Goal: Task Accomplishment & Management: Complete application form

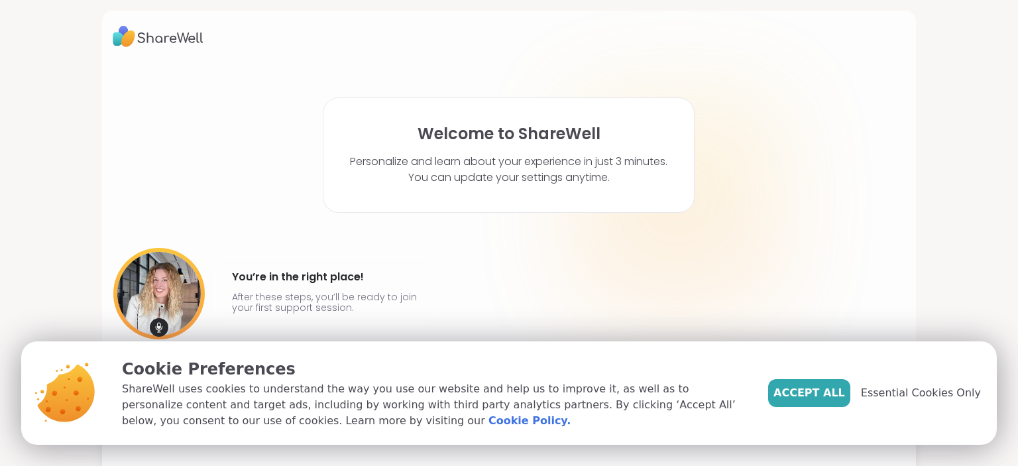
click at [825, 397] on span "Accept All" at bounding box center [810, 393] width 72 height 16
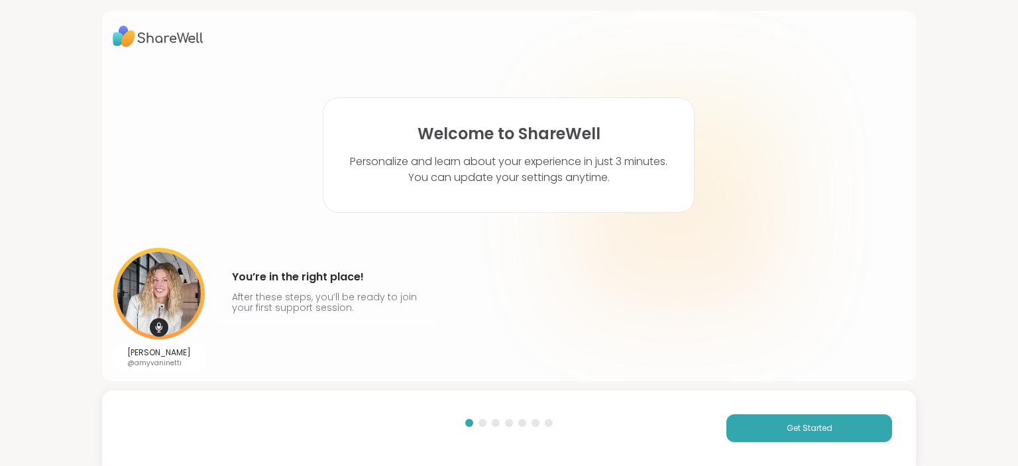
click at [814, 424] on span "Get Started" at bounding box center [810, 428] width 46 height 12
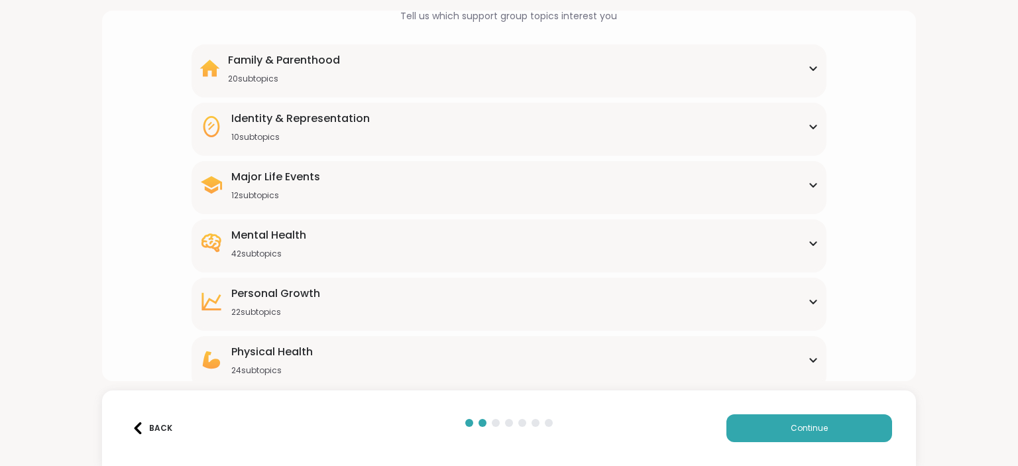
scroll to position [156, 0]
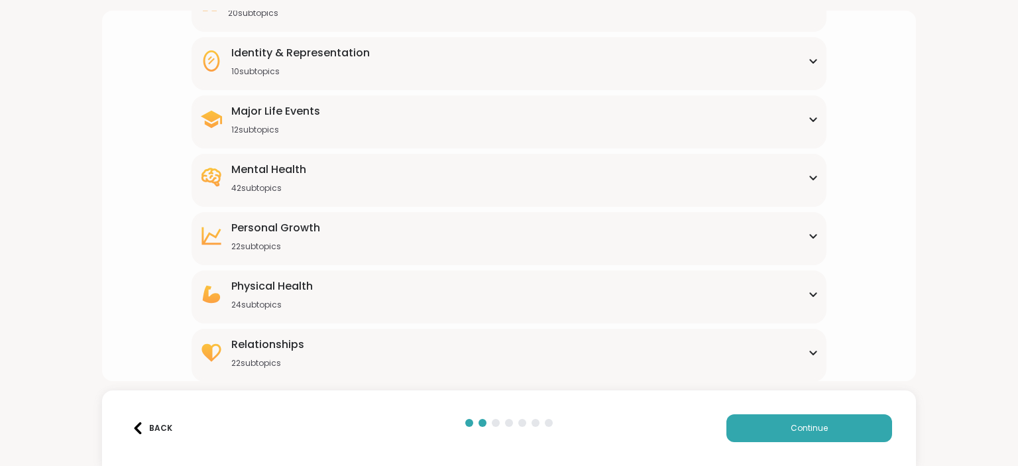
click at [808, 234] on icon at bounding box center [813, 236] width 11 height 7
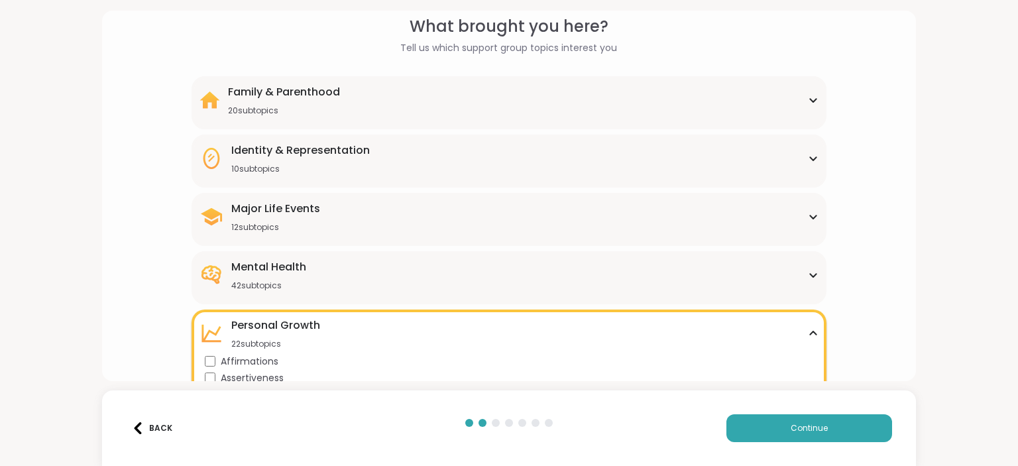
scroll to position [65, 0]
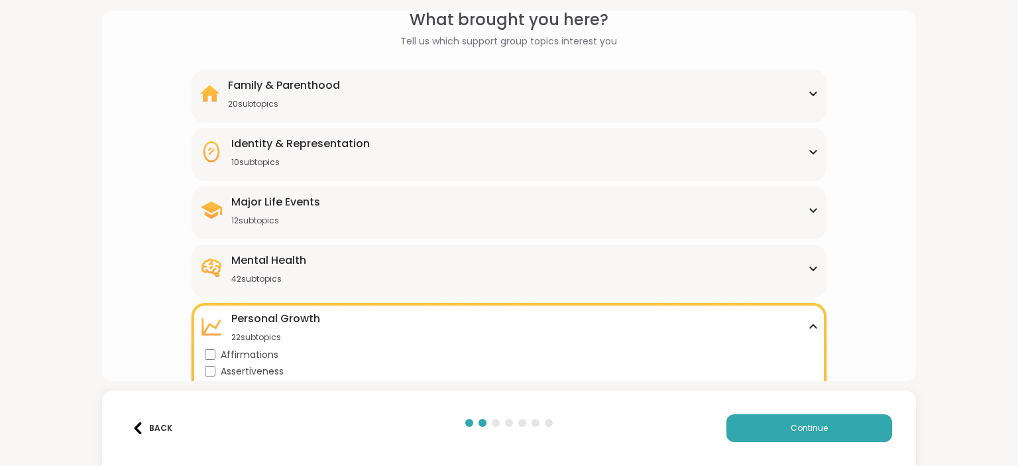
click at [810, 267] on icon at bounding box center [813, 268] width 6 height 3
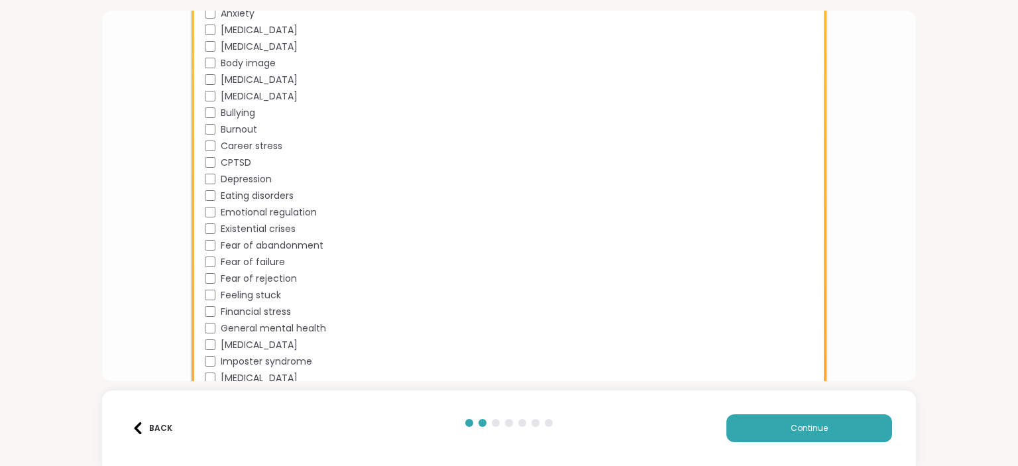
scroll to position [416, 0]
click at [231, 92] on span "[MEDICAL_DATA]" at bounding box center [259, 95] width 77 height 14
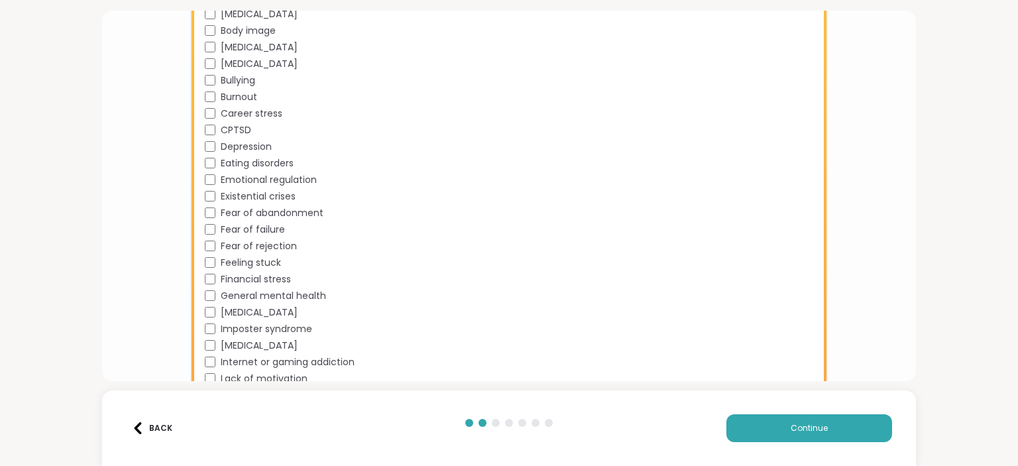
scroll to position [447, 0]
click at [262, 144] on span "Depression" at bounding box center [246, 146] width 51 height 14
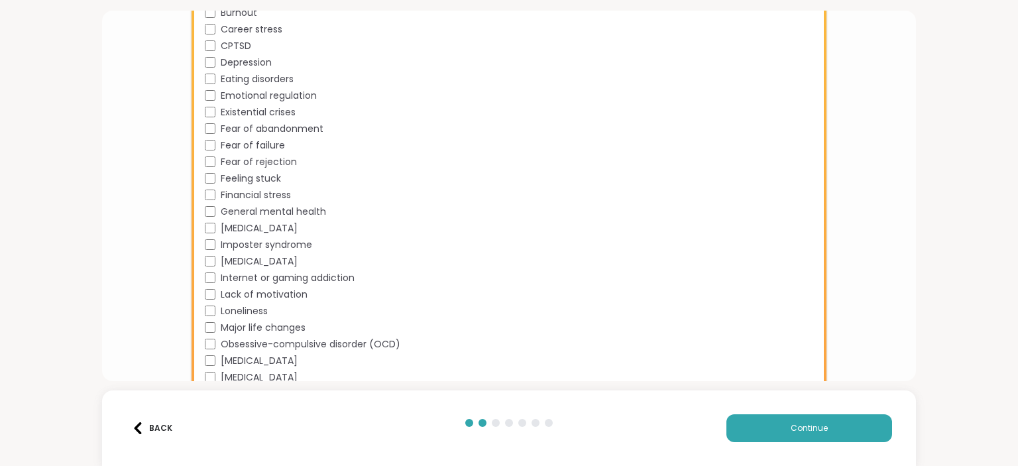
scroll to position [530, 0]
click at [303, 91] on span "Emotional regulation" at bounding box center [269, 97] width 96 height 14
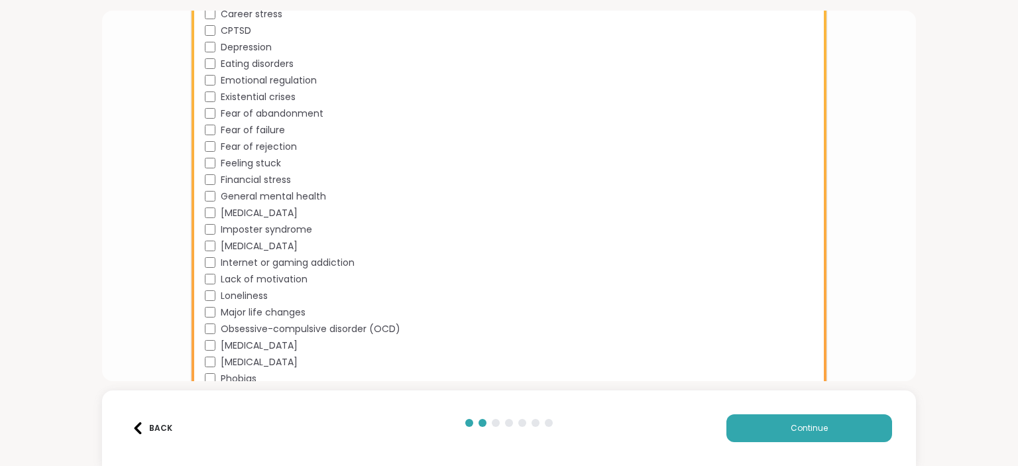
scroll to position [551, 0]
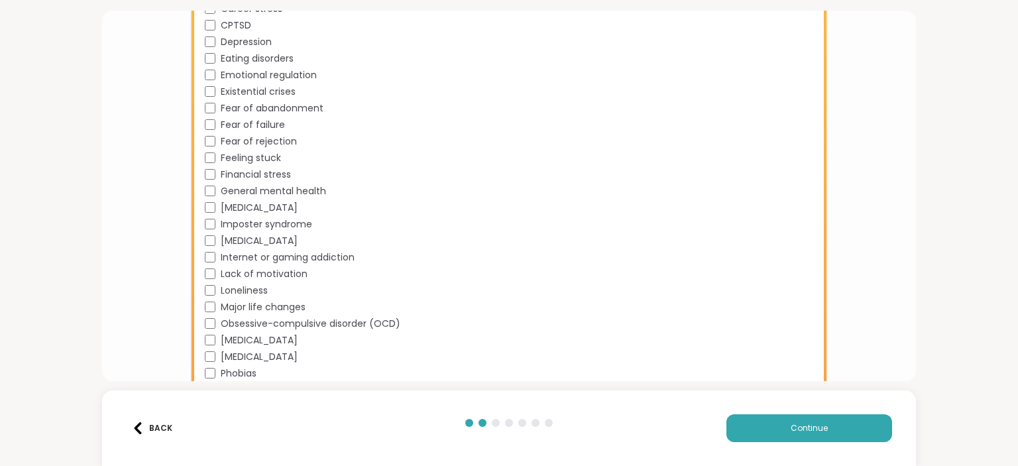
click at [308, 114] on span "Fear of abandonment" at bounding box center [272, 108] width 103 height 14
click at [284, 127] on div "Fear of failure" at bounding box center [511, 125] width 613 height 14
click at [290, 139] on span "Fear of rejection" at bounding box center [259, 142] width 76 height 14
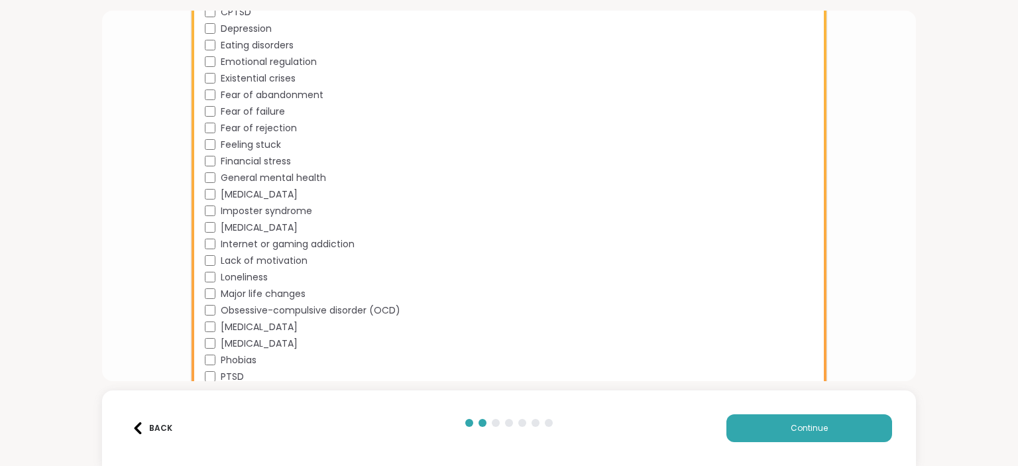
scroll to position [568, 0]
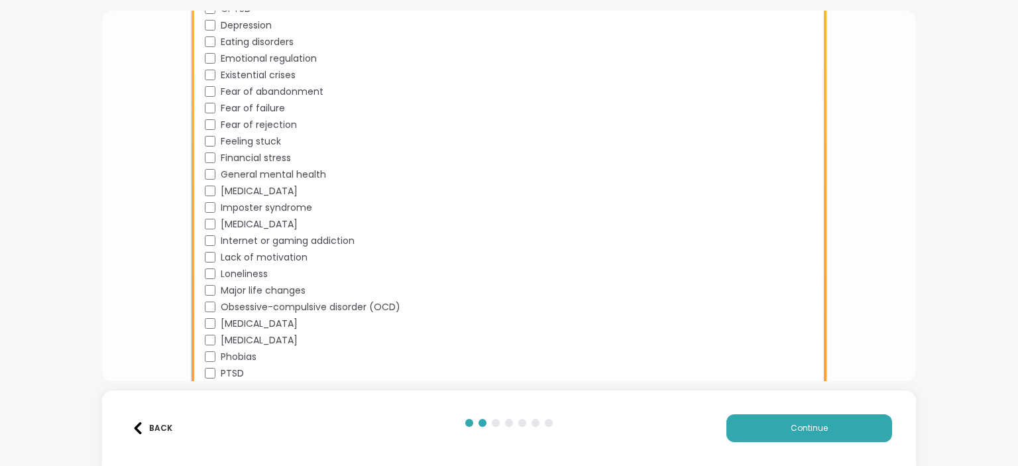
click at [268, 151] on span "Financial stress" at bounding box center [256, 158] width 70 height 14
click at [265, 137] on span "Feeling stuck" at bounding box center [251, 142] width 60 height 14
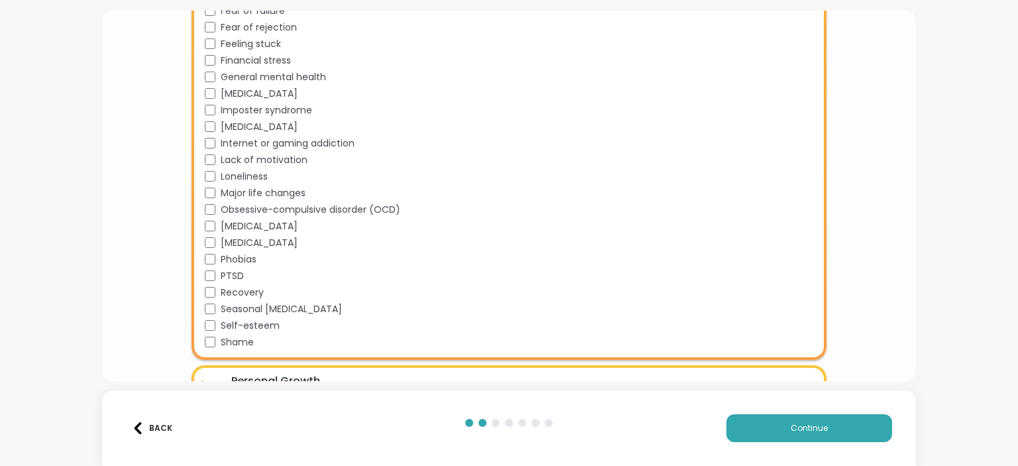
scroll to position [667, 0]
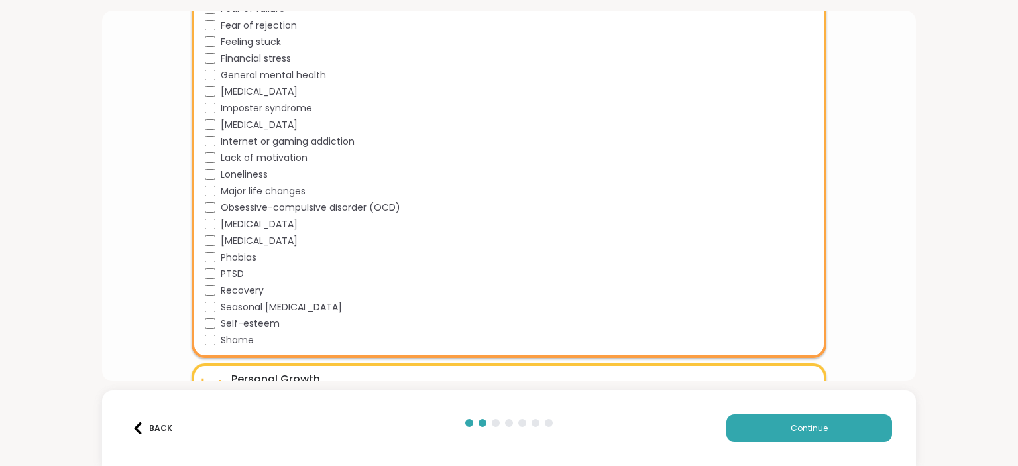
click at [306, 72] on span "General mental health" at bounding box center [273, 75] width 105 height 14
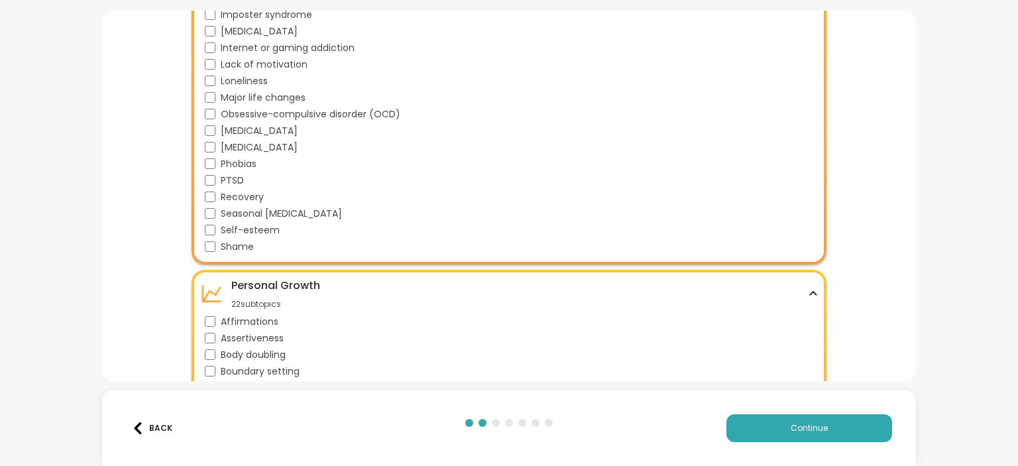
scroll to position [763, 0]
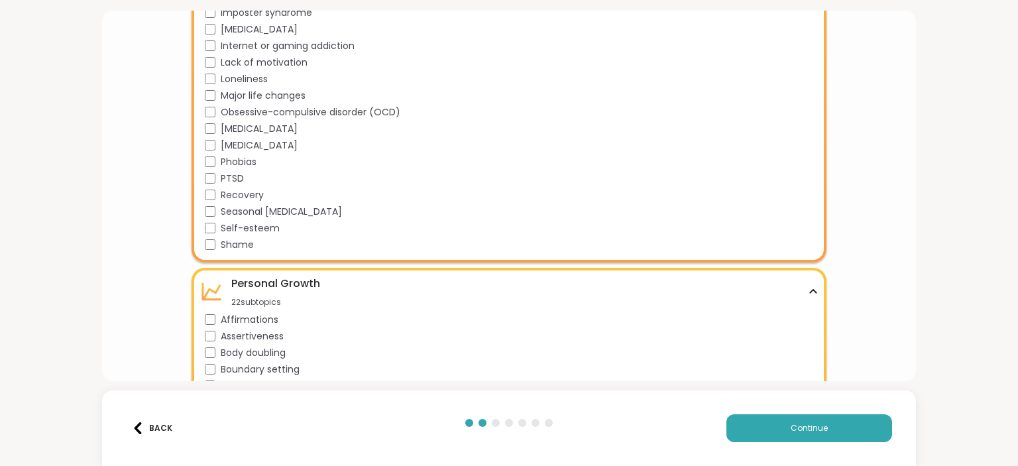
click at [296, 56] on span "Lack of motivation" at bounding box center [264, 63] width 87 height 14
click at [266, 73] on div "Loneliness" at bounding box center [511, 79] width 613 height 14
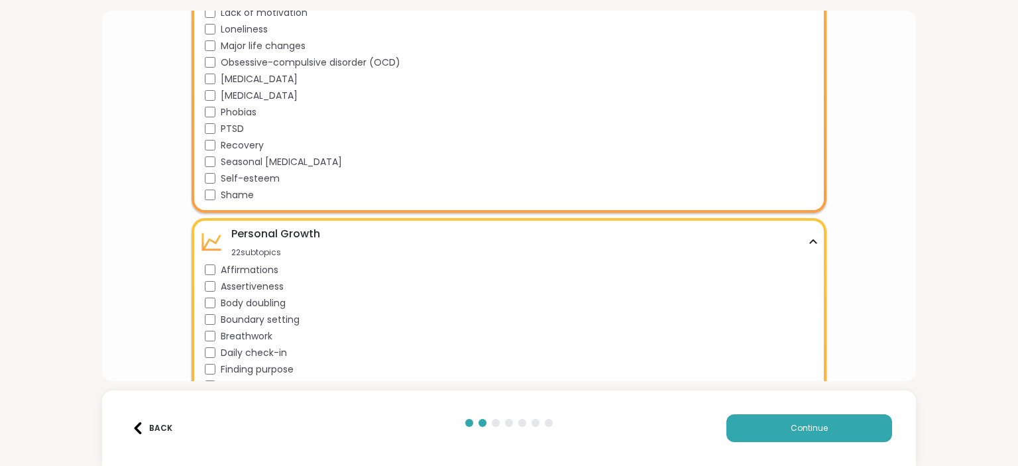
scroll to position [813, 0]
click at [273, 98] on span "[MEDICAL_DATA]" at bounding box center [259, 95] width 77 height 14
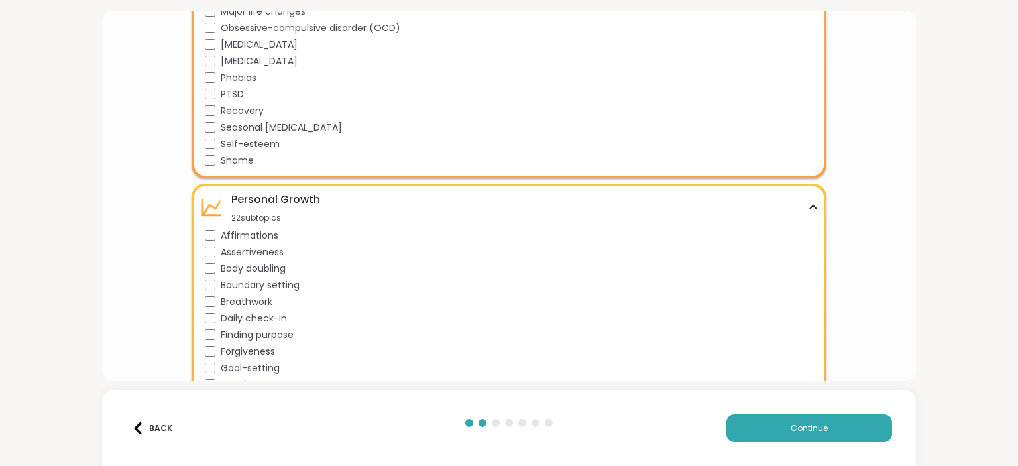
scroll to position [848, 0]
click at [335, 120] on span "Seasonal [MEDICAL_DATA]" at bounding box center [281, 127] width 121 height 14
click at [260, 143] on span "Self-esteem" at bounding box center [250, 144] width 59 height 14
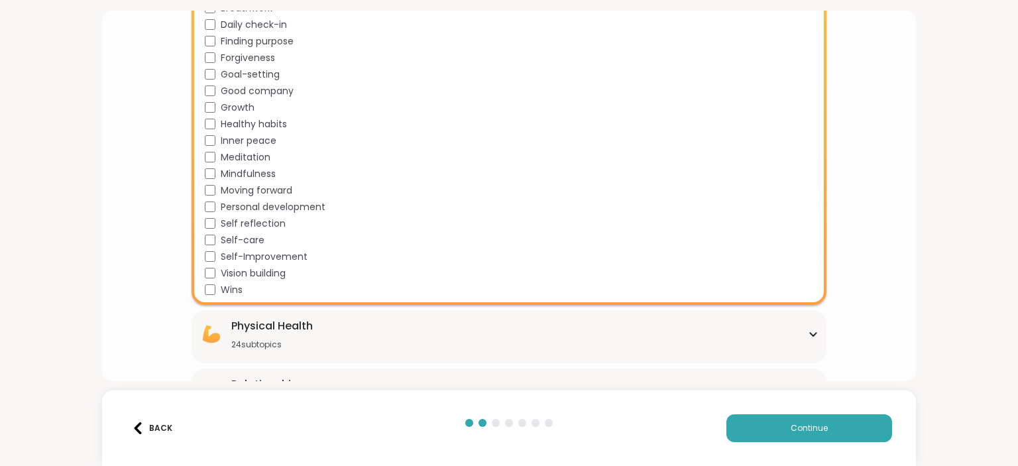
scroll to position [1141, 0]
click at [247, 190] on span "Moving forward" at bounding box center [257, 190] width 72 height 14
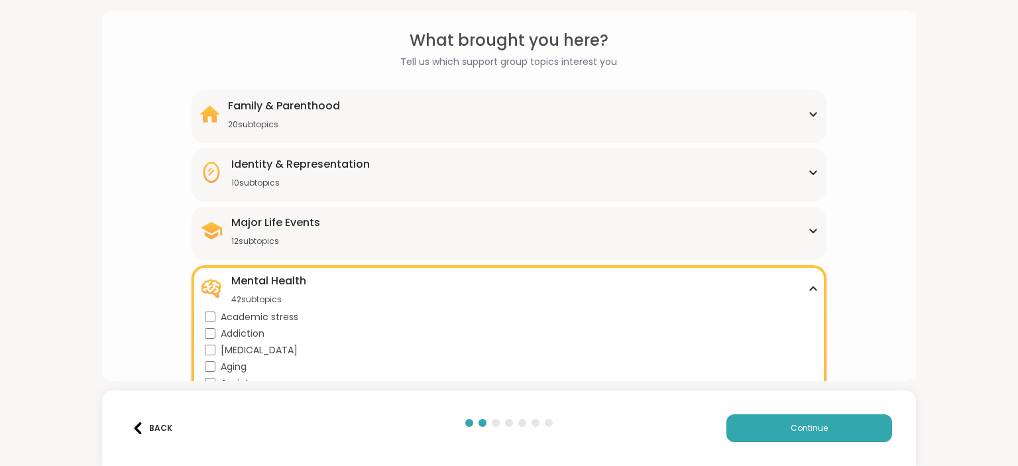
scroll to position [0, 0]
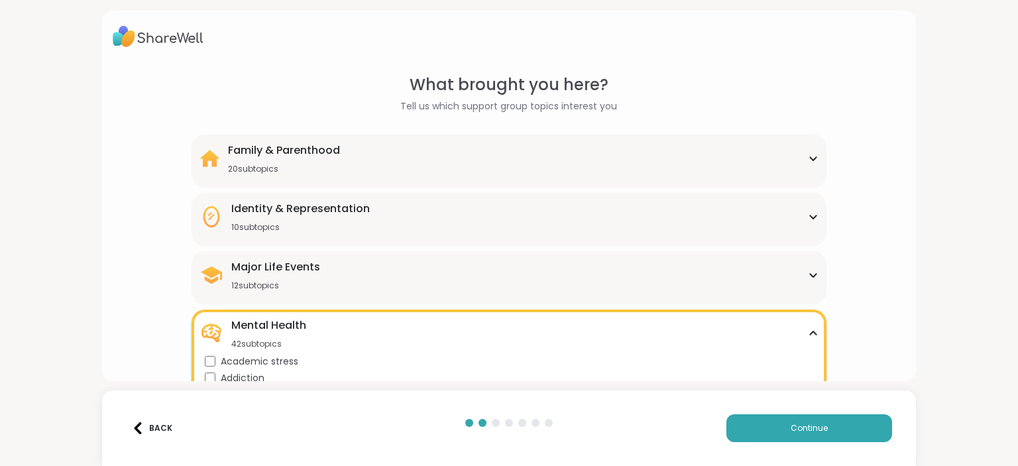
click at [809, 278] on icon at bounding box center [813, 275] width 11 height 7
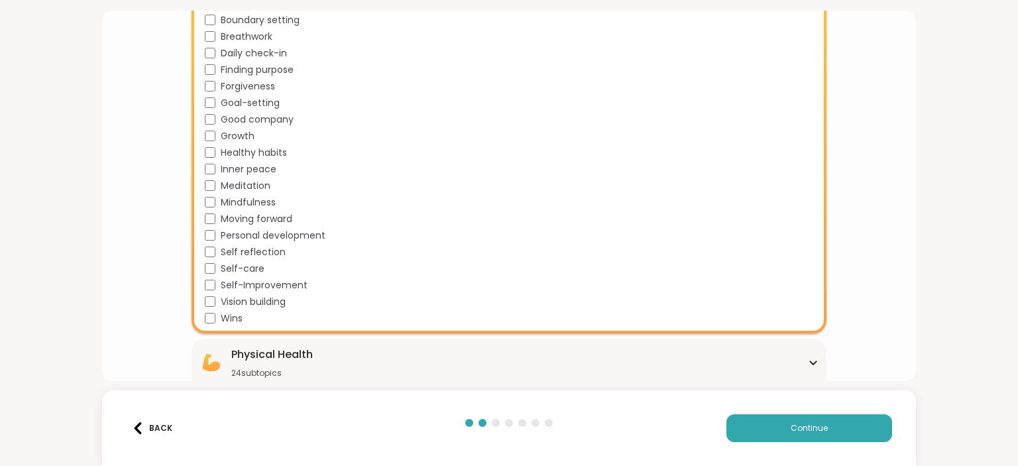
scroll to position [1318, 0]
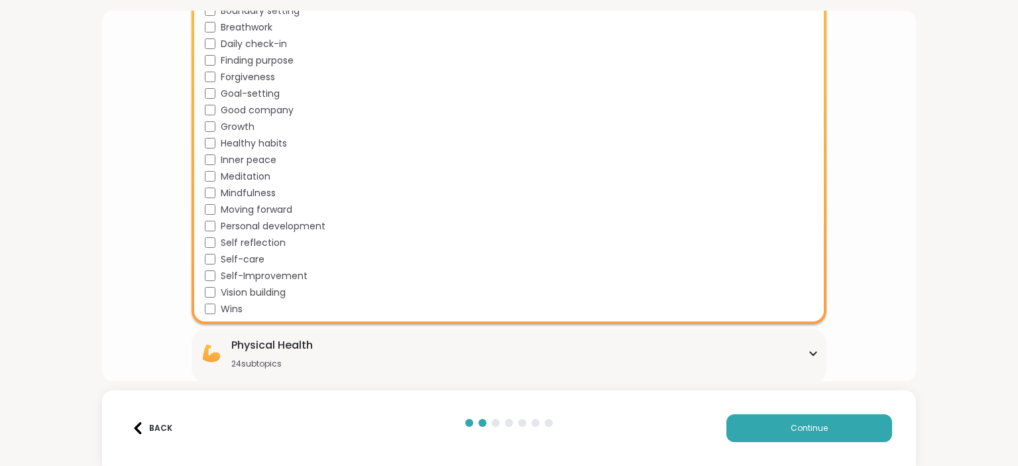
click at [280, 109] on span "Good company" at bounding box center [257, 110] width 73 height 14
click at [244, 120] on span "Growth" at bounding box center [238, 127] width 34 height 14
click at [281, 132] on div "Growth" at bounding box center [511, 127] width 613 height 14
click at [247, 157] on span "Inner peace" at bounding box center [249, 160] width 56 height 14
click at [246, 124] on span "Growth" at bounding box center [238, 127] width 34 height 14
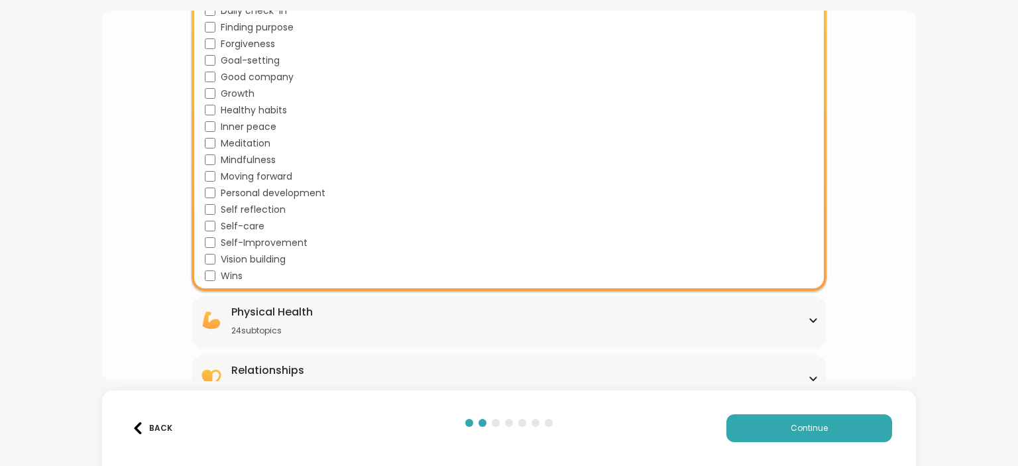
scroll to position [1377, 0]
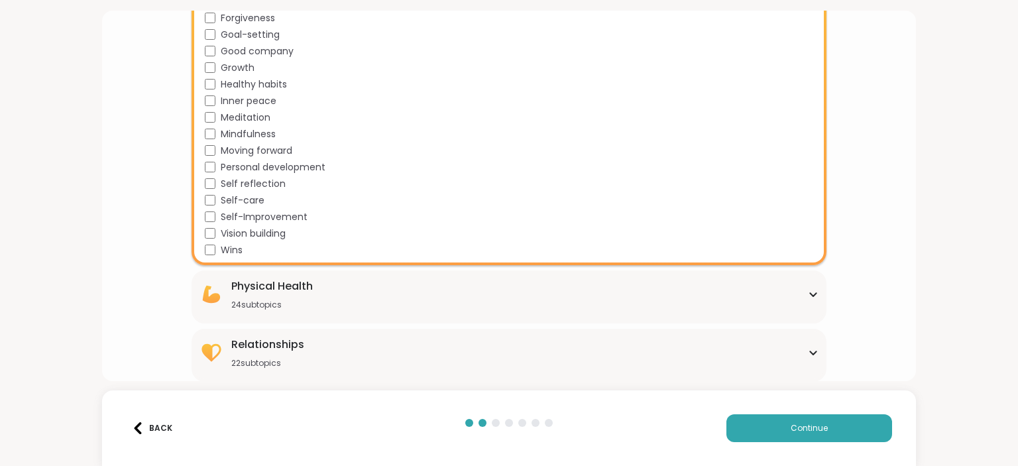
click at [264, 132] on span "Mindfulness" at bounding box center [248, 134] width 55 height 14
click at [247, 116] on span "Meditation" at bounding box center [246, 118] width 50 height 14
click at [808, 294] on icon at bounding box center [813, 294] width 11 height 7
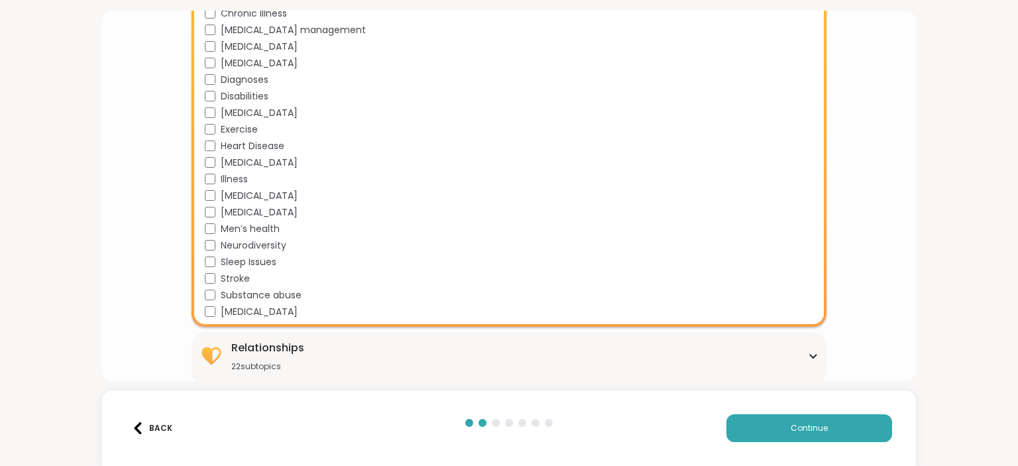
scroll to position [1772, 0]
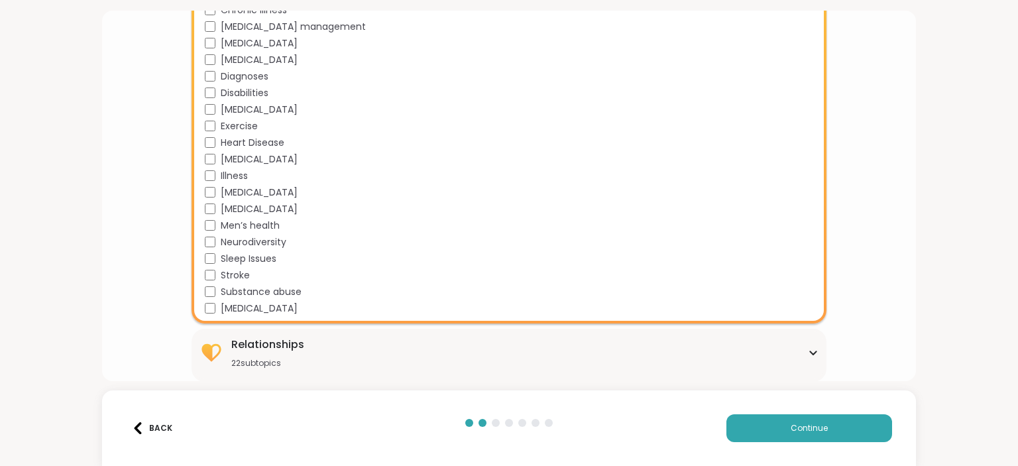
click at [253, 127] on span "Exercise" at bounding box center [239, 126] width 37 height 14
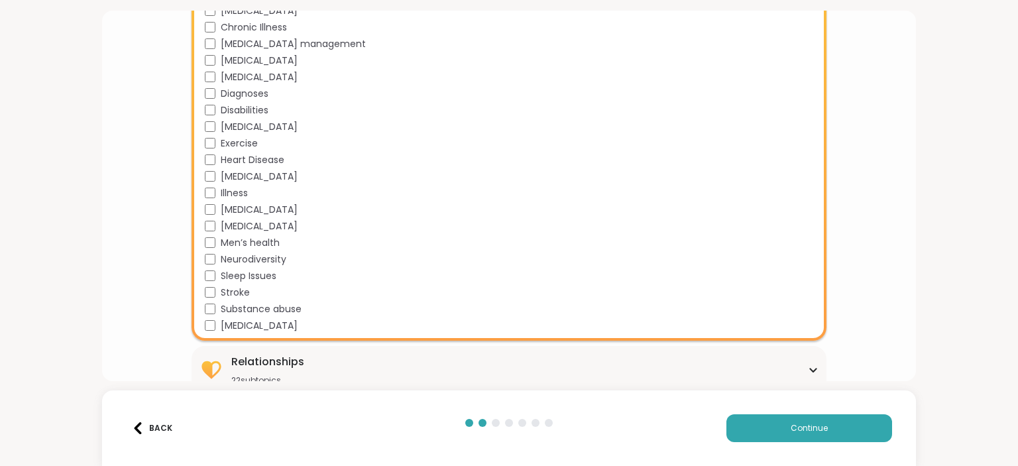
scroll to position [1756, 0]
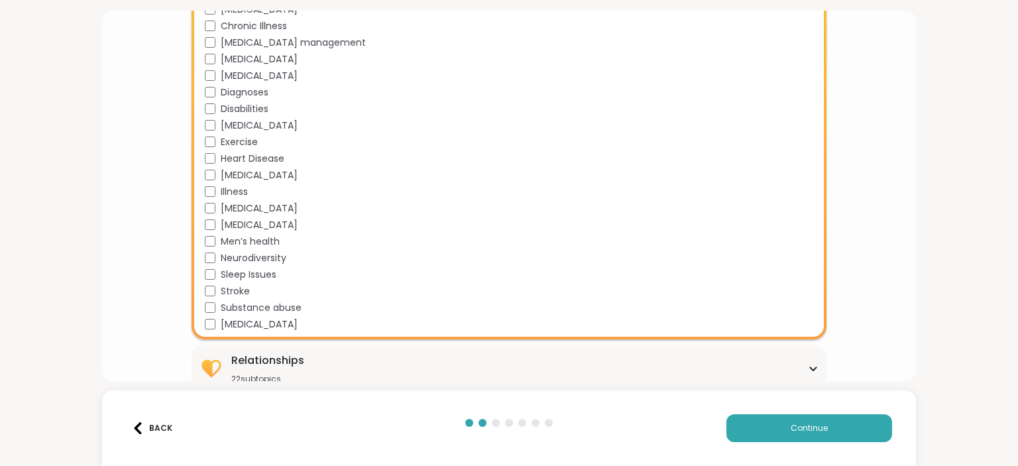
click at [264, 60] on span "[MEDICAL_DATA]" at bounding box center [259, 59] width 77 height 14
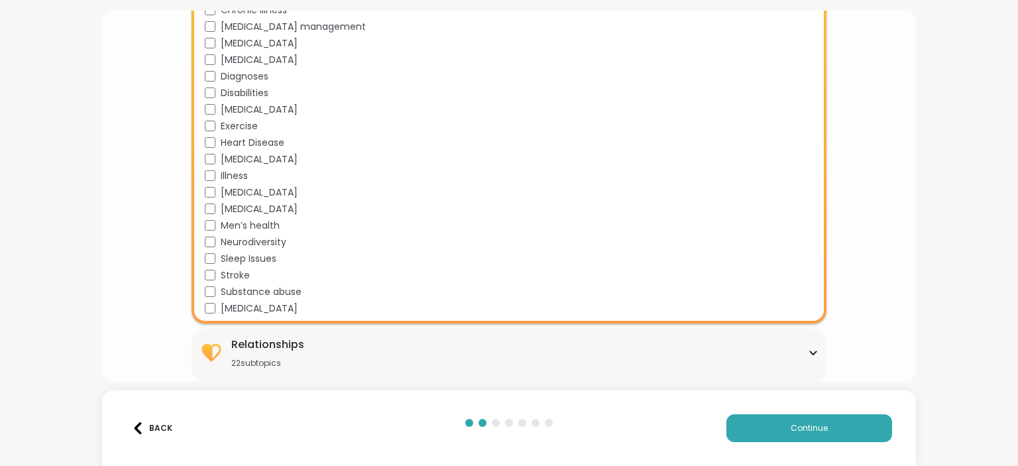
click at [814, 354] on div "Relationships 22 subtopics Being single Cheating Closure Codependency Dating Di…" at bounding box center [509, 355] width 634 height 53
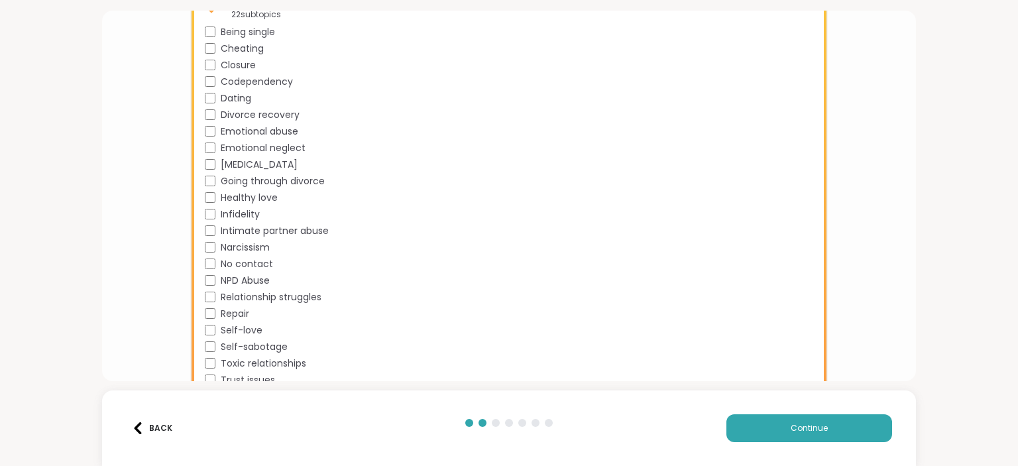
scroll to position [2127, 0]
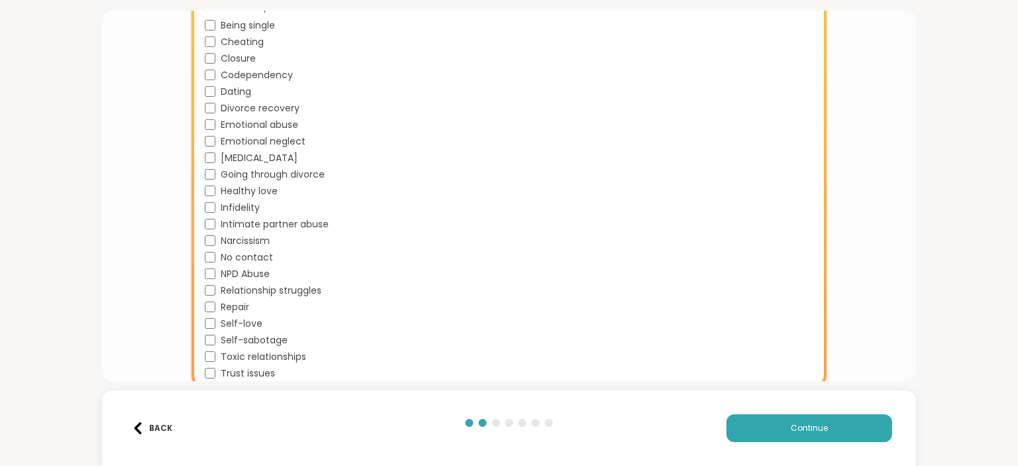
click at [282, 74] on span "Codependency" at bounding box center [257, 75] width 72 height 14
click at [285, 121] on span "Emotional abuse" at bounding box center [260, 125] width 78 height 14
click at [297, 143] on span "Emotional neglect" at bounding box center [263, 142] width 85 height 14
click at [316, 172] on span "Going through divorce" at bounding box center [273, 175] width 104 height 14
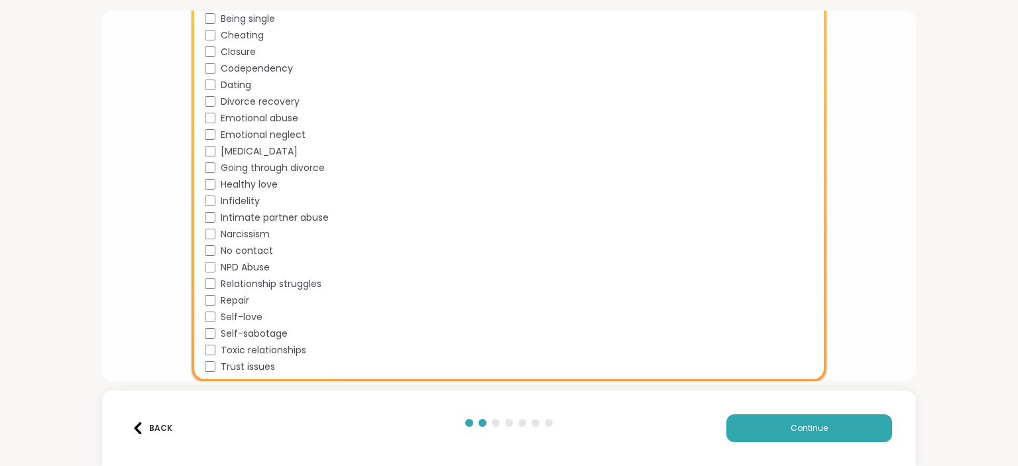
click at [261, 237] on span "Narcissism" at bounding box center [245, 234] width 49 height 14
click at [308, 277] on span "Relationship struggles" at bounding box center [271, 284] width 101 height 14
click at [253, 318] on span "Self-love" at bounding box center [242, 317] width 42 height 14
click at [275, 331] on span "Self-sabotage" at bounding box center [254, 334] width 67 height 14
click at [290, 357] on span "Toxic relationships" at bounding box center [264, 350] width 86 height 14
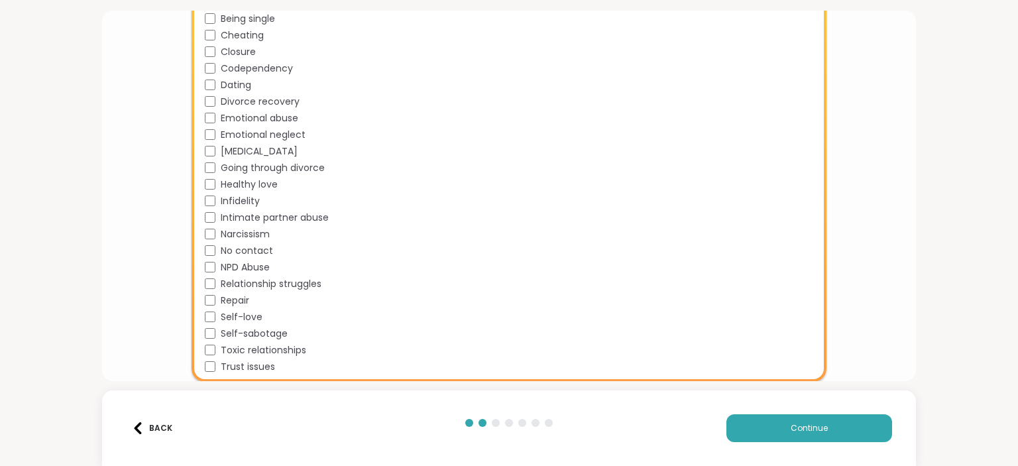
click at [257, 370] on span "Trust issues" at bounding box center [248, 367] width 54 height 14
click at [253, 371] on span "Trust issues" at bounding box center [248, 367] width 54 height 14
click at [260, 360] on span "Trust issues" at bounding box center [248, 367] width 54 height 14
click at [791, 431] on span "Continue" at bounding box center [809, 428] width 37 height 12
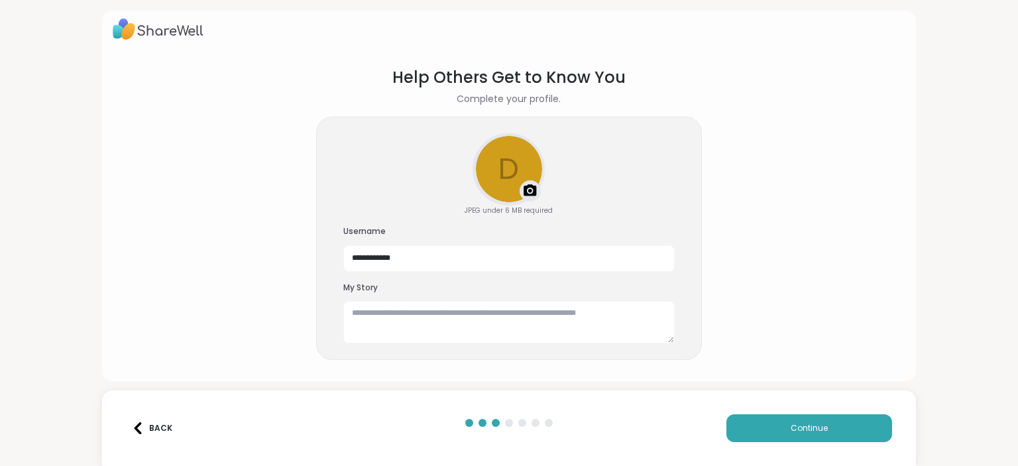
scroll to position [7, 0]
click at [351, 319] on textarea at bounding box center [508, 323] width 331 height 42
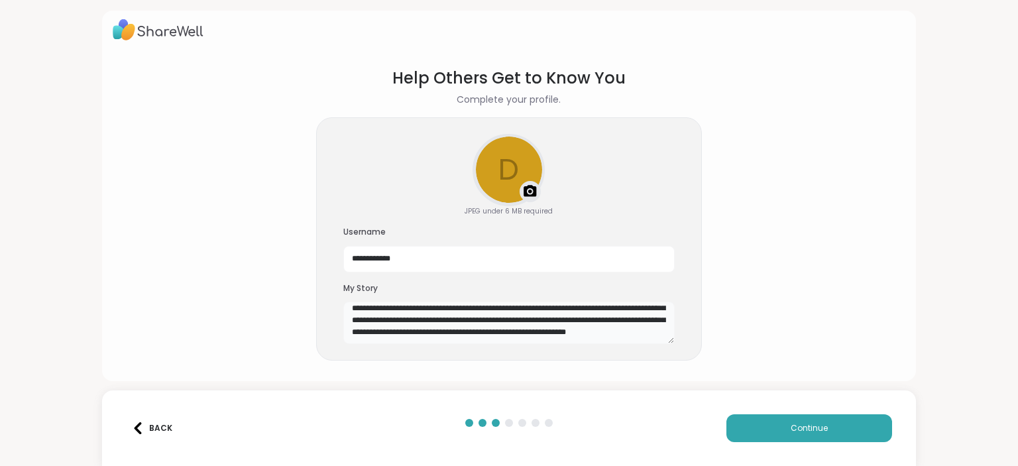
scroll to position [101, 0]
type textarea "**********"
click at [809, 430] on span "Continue" at bounding box center [809, 428] width 37 height 12
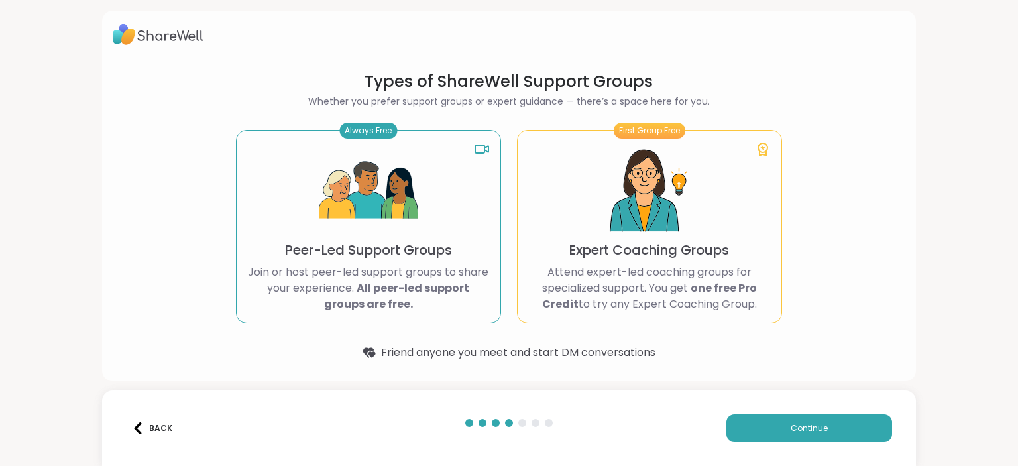
click at [404, 255] on p "Peer-Led Support Groups" at bounding box center [368, 250] width 167 height 19
click at [791, 438] on button "Continue" at bounding box center [809, 428] width 166 height 28
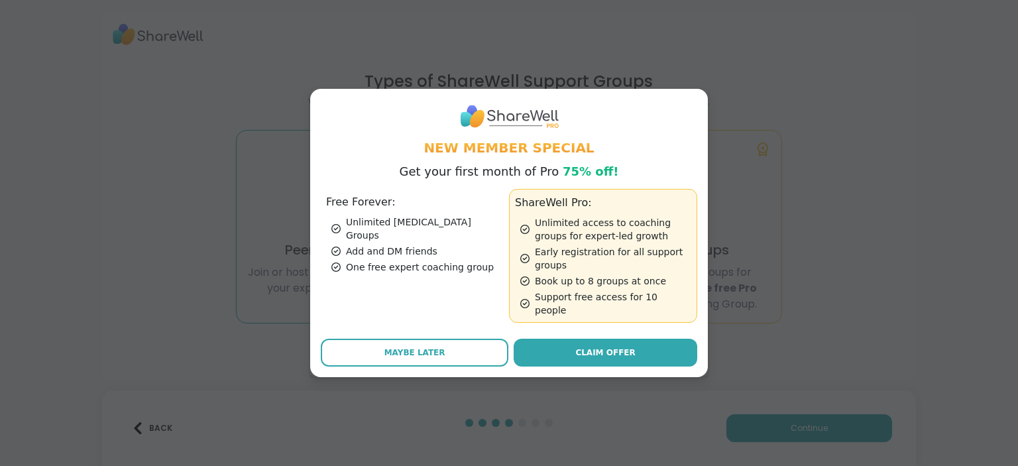
click at [439, 346] on button "Maybe Later" at bounding box center [415, 353] width 188 height 28
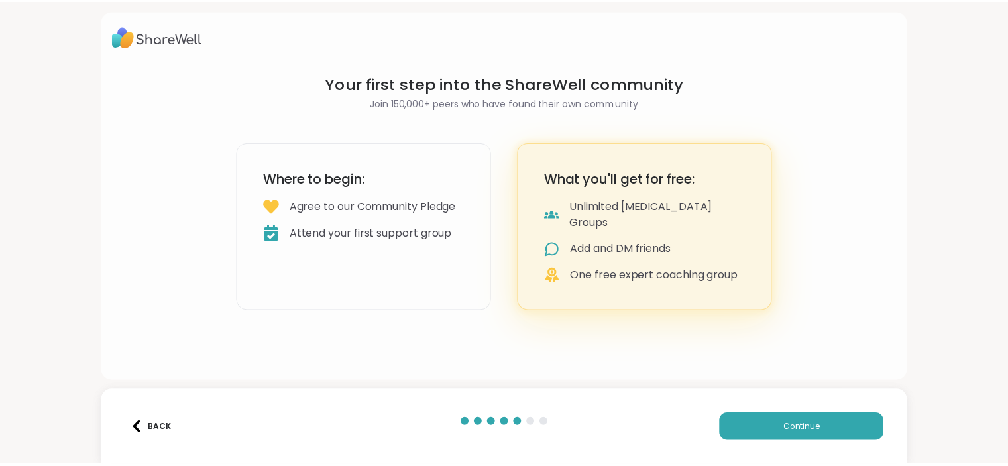
scroll to position [0, 0]
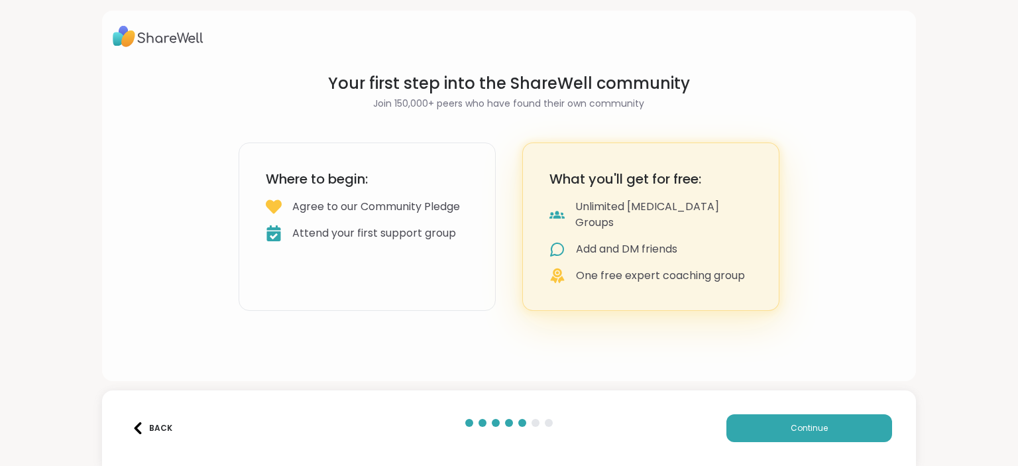
click at [779, 430] on button "Continue" at bounding box center [809, 428] width 166 height 28
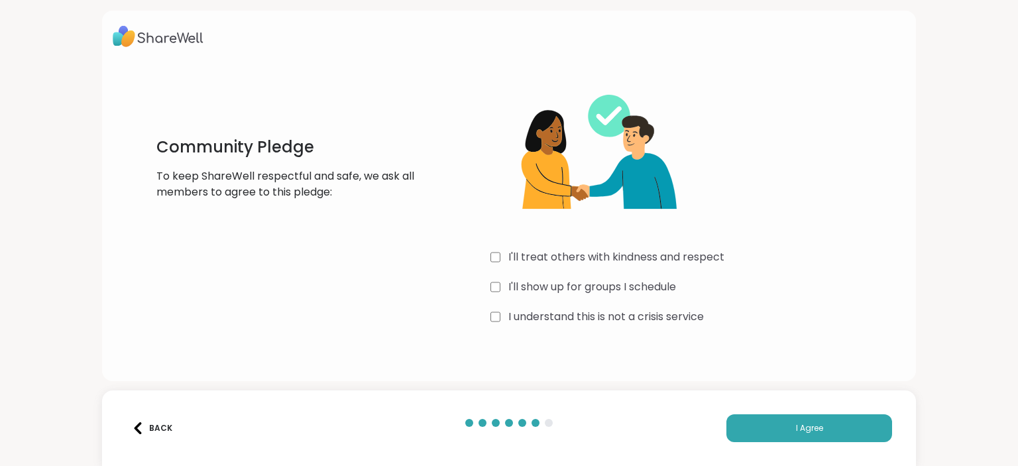
click at [805, 423] on span "I Agree" at bounding box center [809, 428] width 27 height 12
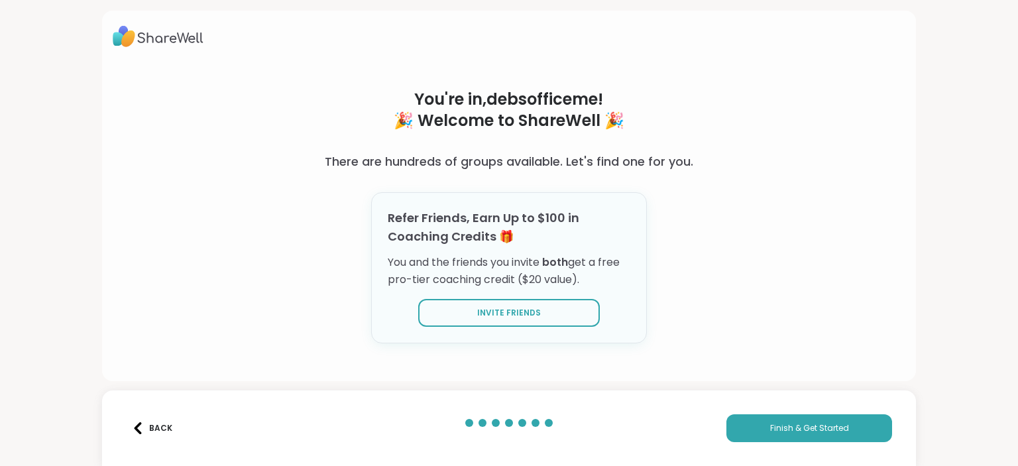
click at [702, 386] on div "You're in, debsofficeme ! 🎉 Welcome to ShareWell 🎉 There are hundreds of groups…" at bounding box center [509, 233] width 1018 height 466
click at [527, 312] on span "Invite Friends" at bounding box center [509, 313] width 64 height 12
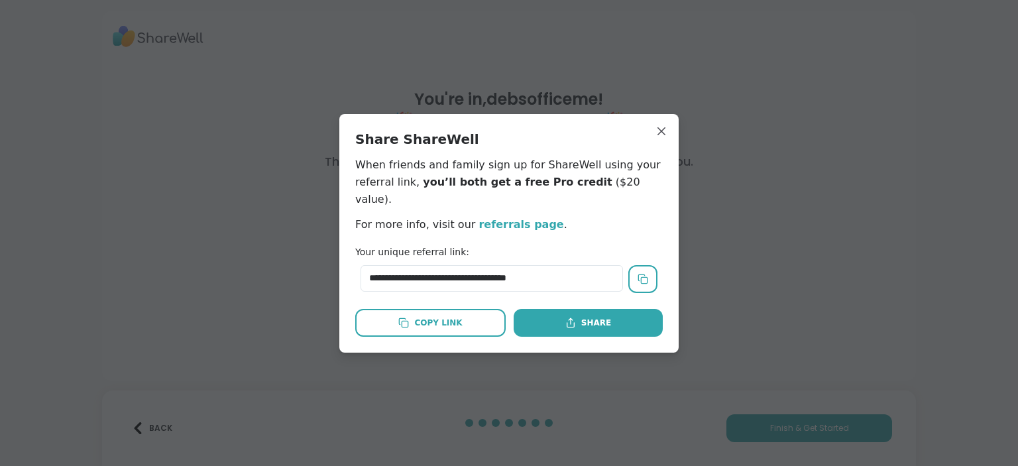
click at [585, 327] on button "Share" at bounding box center [588, 323] width 149 height 28
click at [571, 318] on icon at bounding box center [570, 323] width 11 height 11
click at [633, 278] on button at bounding box center [642, 279] width 29 height 28
drag, startPoint x: 633, startPoint y: 278, endPoint x: 573, endPoint y: 326, distance: 77.3
click at [573, 326] on div "**********" at bounding box center [509, 284] width 308 height 103
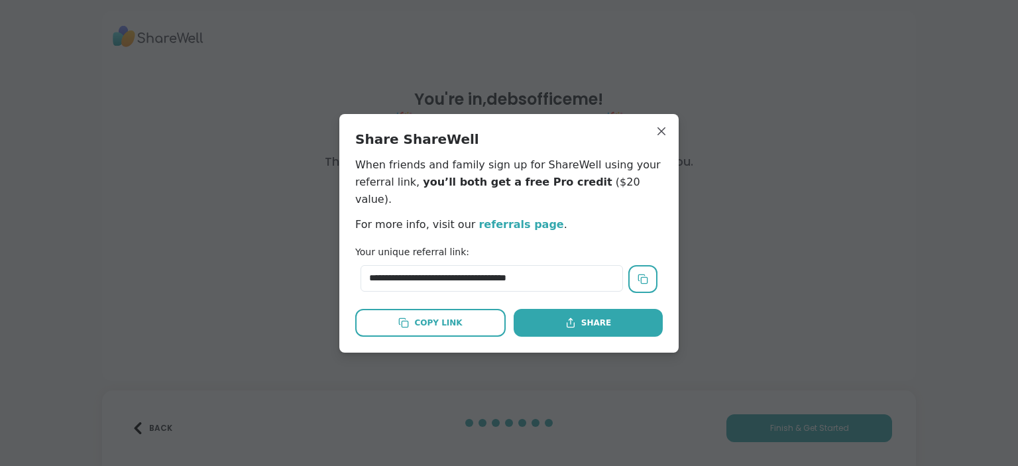
click at [589, 319] on div "Share" at bounding box center [588, 323] width 46 height 12
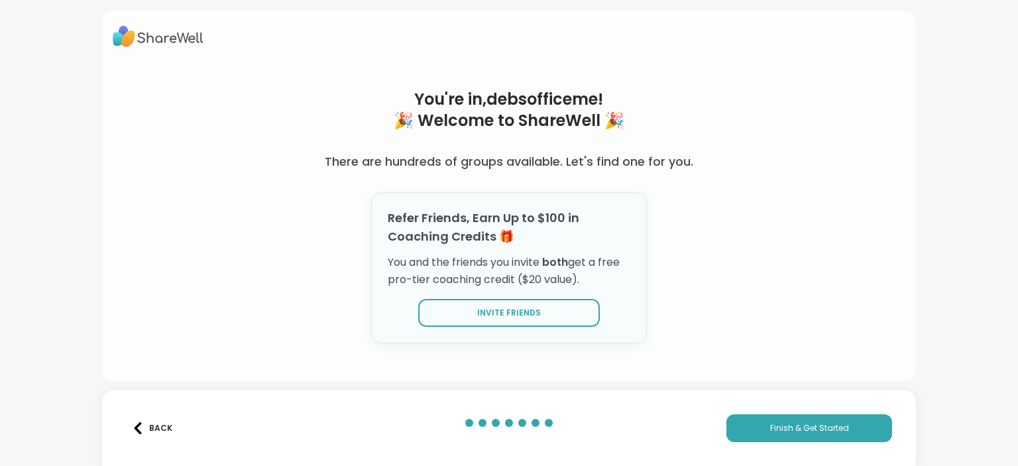
click at [770, 428] on span "Finish & Get Started" at bounding box center [809, 428] width 79 height 12
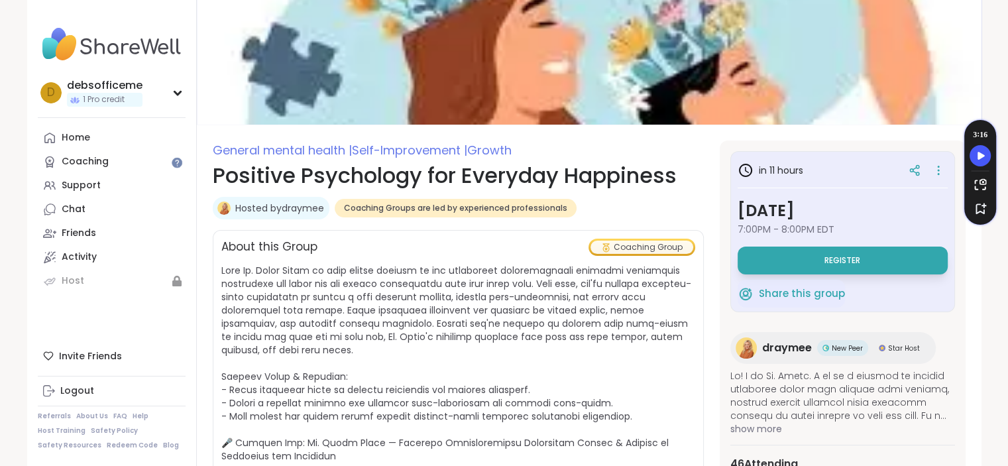
scroll to position [48, 0]
